Goal: Task Accomplishment & Management: Use online tool/utility

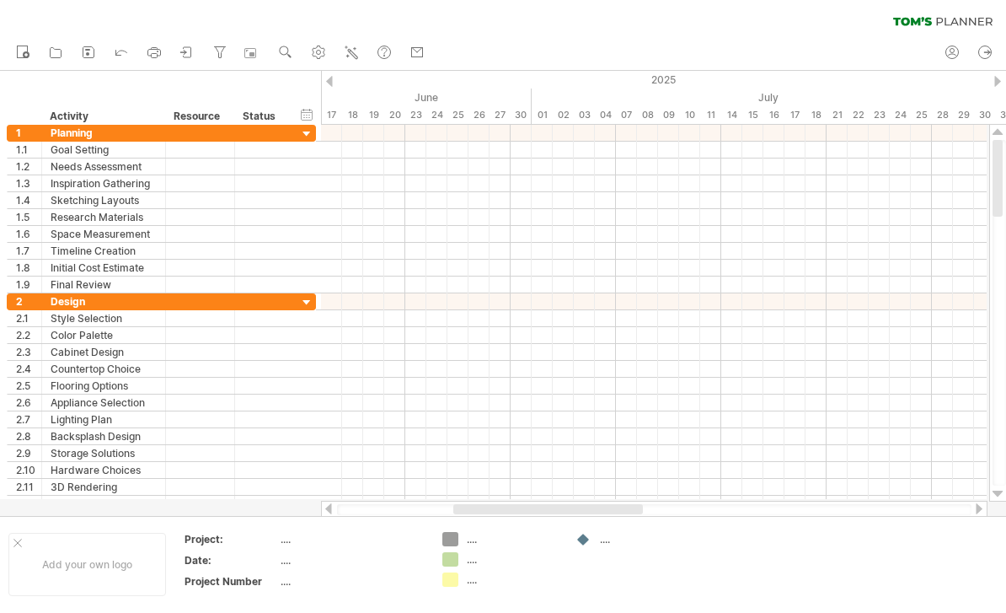
click at [996, 78] on div at bounding box center [997, 81] width 7 height 11
click at [1004, 90] on div "August" at bounding box center [1006, 97] width 442 height 18
click at [1004, 72] on div "2025" at bounding box center [668, 80] width 3055 height 18
click at [1001, 80] on div at bounding box center [997, 81] width 7 height 11
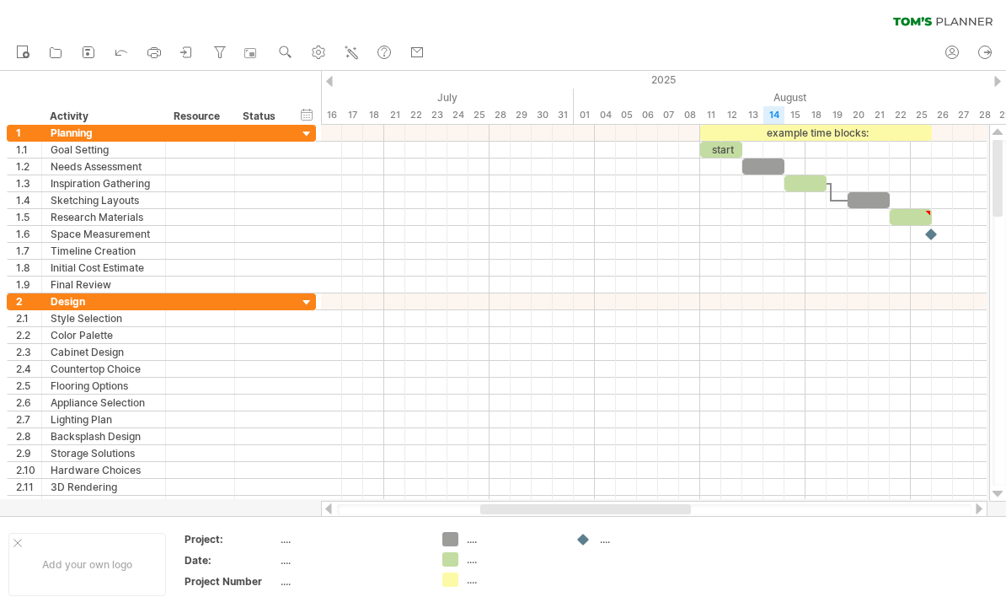
click at [1001, 80] on div at bounding box center [997, 81] width 7 height 11
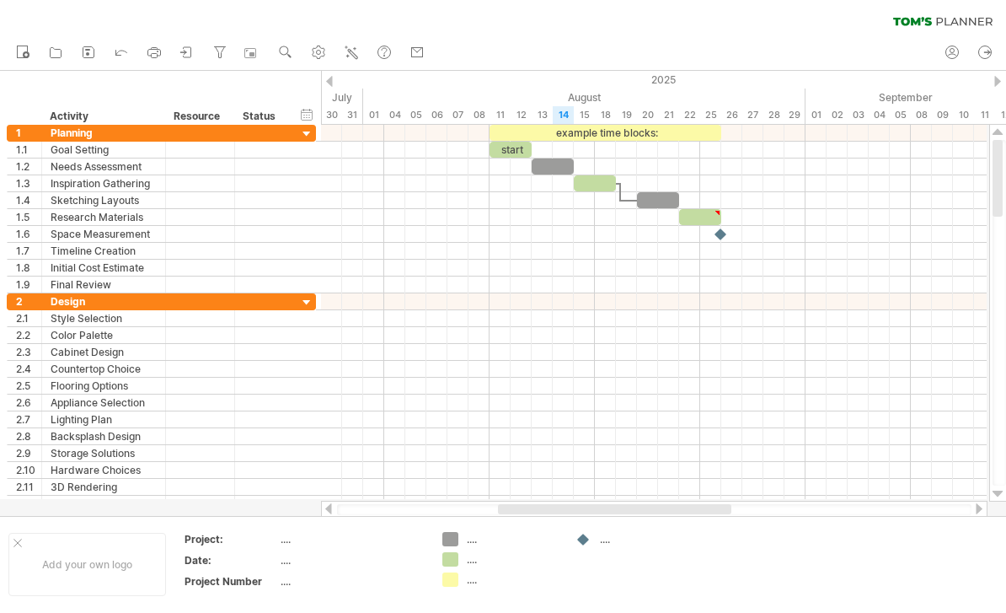
click at [997, 88] on div "2025" at bounding box center [247, 80] width 3055 height 18
click at [990, 74] on div "2025" at bounding box center [247, 80] width 3055 height 18
click at [1005, 86] on div "2025" at bounding box center [247, 80] width 3055 height 18
click at [1002, 82] on div "2025" at bounding box center [247, 80] width 3055 height 18
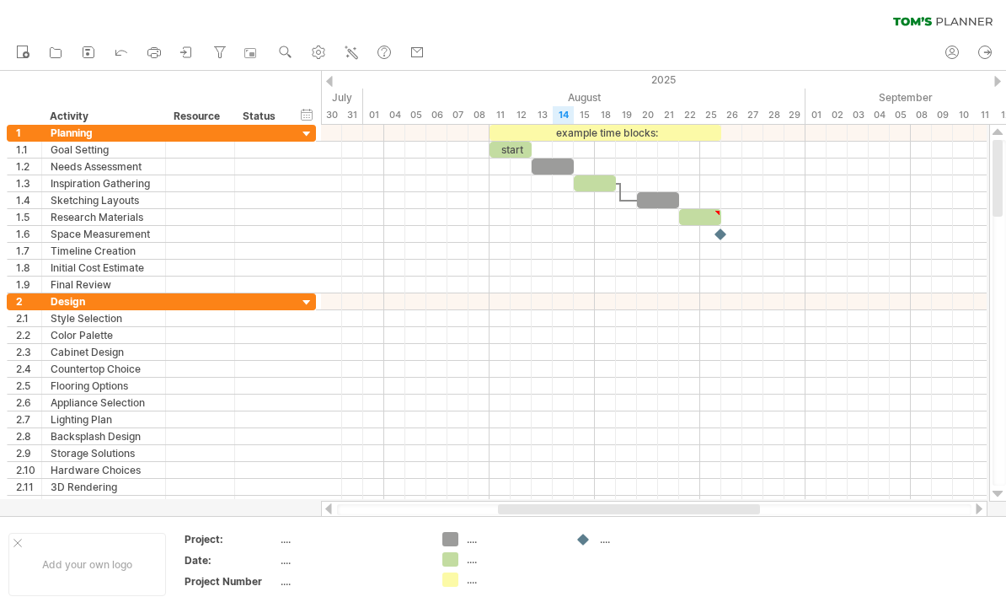
click at [1005, 82] on div "2025" at bounding box center [247, 80] width 3055 height 18
click at [1004, 81] on div "2025" at bounding box center [247, 80] width 3055 height 18
